Goal: Navigation & Orientation: Find specific page/section

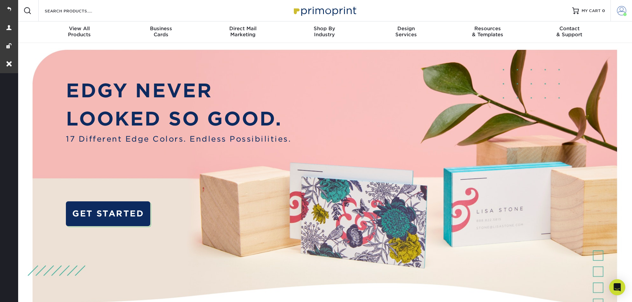
click at [625, 13] on span at bounding box center [624, 14] width 3 height 3
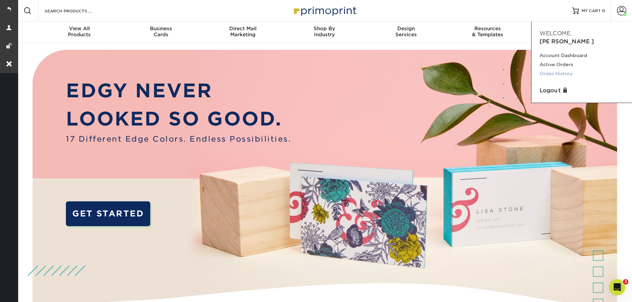
click at [566, 69] on link "Order History" at bounding box center [581, 73] width 84 height 9
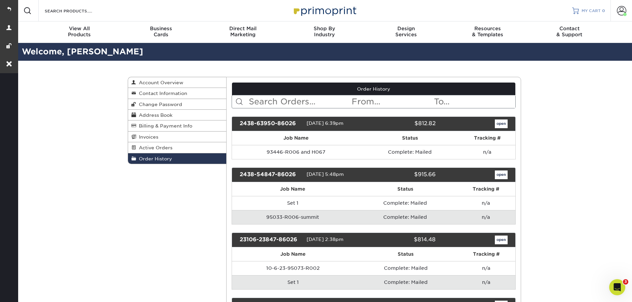
click at [582, 15] on link "MY CART 0" at bounding box center [588, 11] width 33 height 22
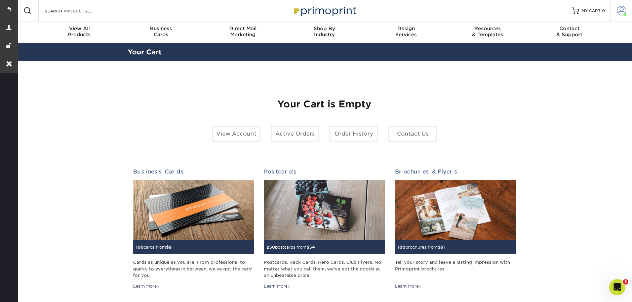
click at [622, 9] on span at bounding box center [621, 10] width 9 height 9
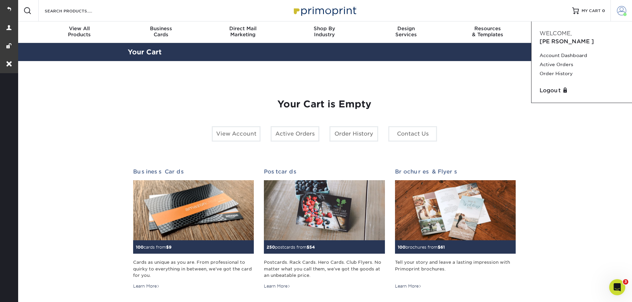
click at [618, 12] on span at bounding box center [621, 10] width 9 height 9
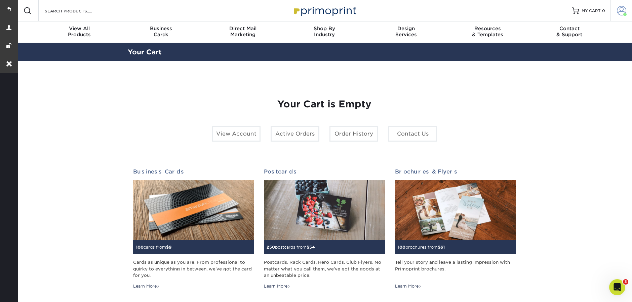
click at [618, 12] on span at bounding box center [621, 10] width 9 height 9
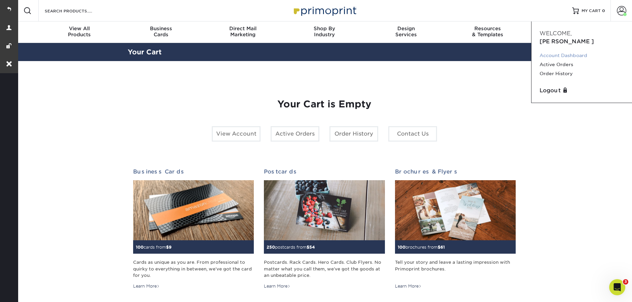
click at [562, 51] on link "Account Dashboard" at bounding box center [581, 55] width 84 height 9
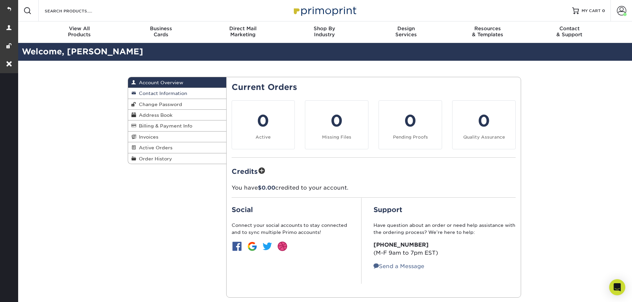
click at [179, 97] on link "Contact Information" at bounding box center [177, 93] width 98 height 11
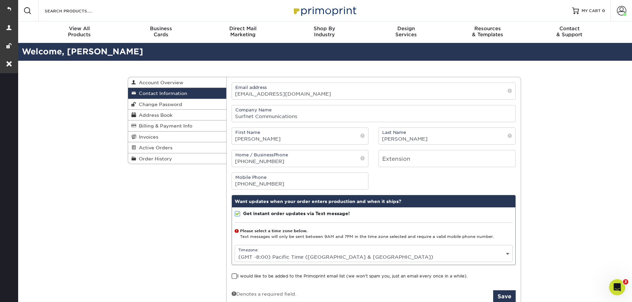
click at [339, 19] on link at bounding box center [324, 11] width 67 height 54
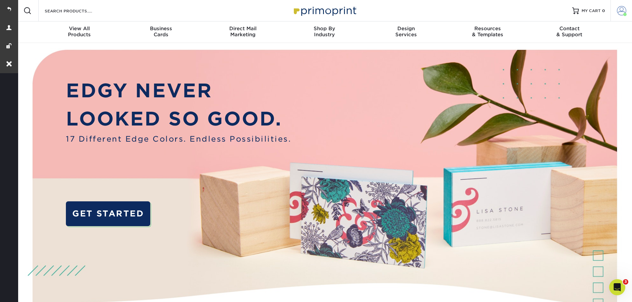
click at [620, 11] on span at bounding box center [621, 10] width 9 height 9
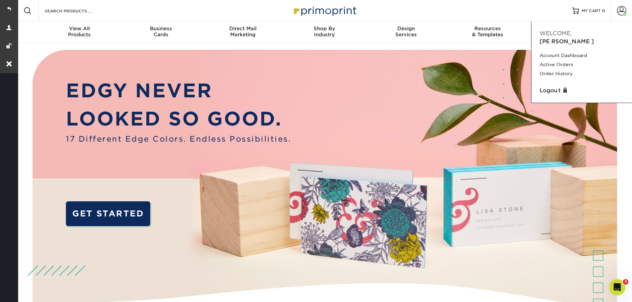
click at [445, 14] on div "Resources Menu Search Products Account [PERSON_NAME] Account Dashboard Active O…" at bounding box center [324, 11] width 615 height 22
